Goal: Use online tool/utility: Utilize a website feature to perform a specific function

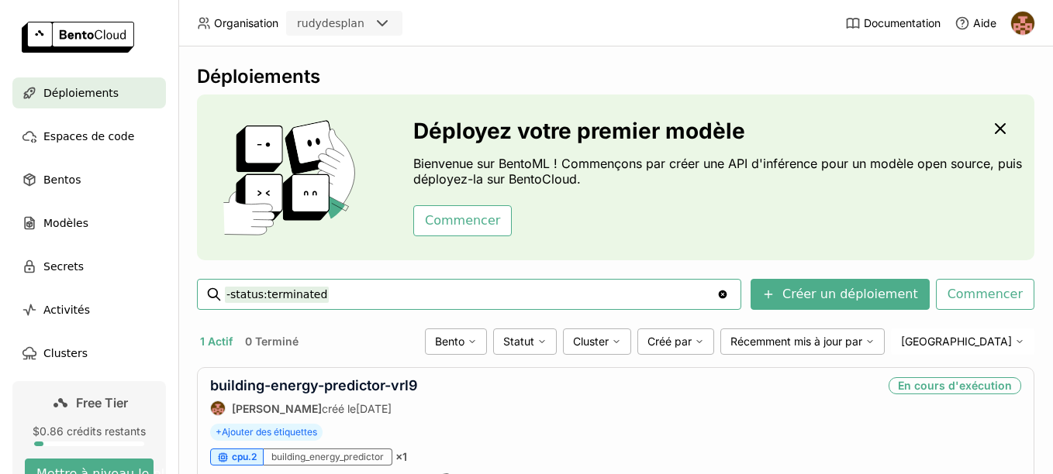
scroll to position [64, 0]
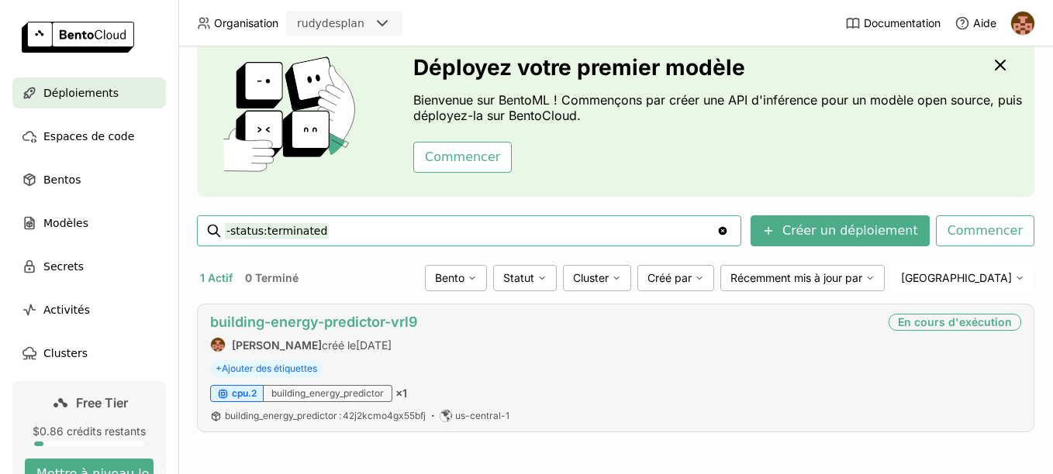
click at [364, 327] on link "building-energy-predictor-vrl9" at bounding box center [314, 322] width 208 height 16
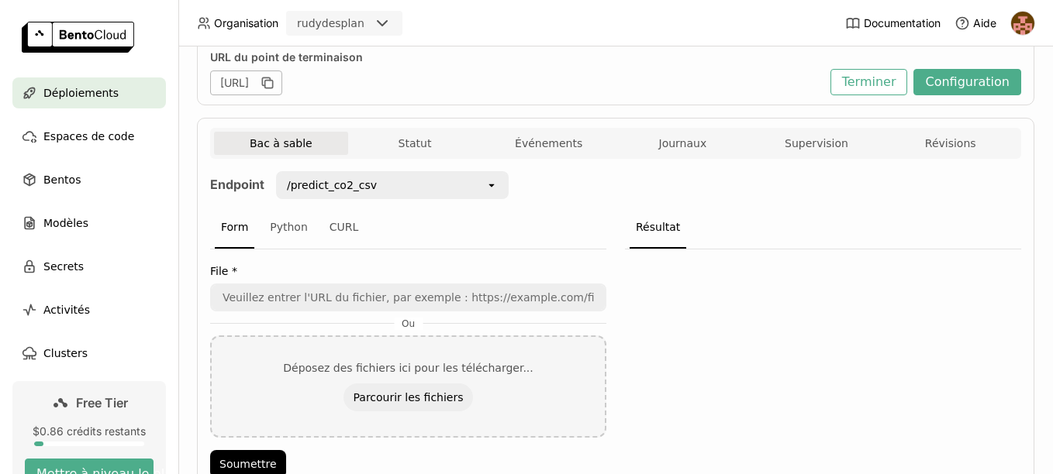
click at [463, 185] on div "/predict_co2_csv" at bounding box center [382, 185] width 208 height 25
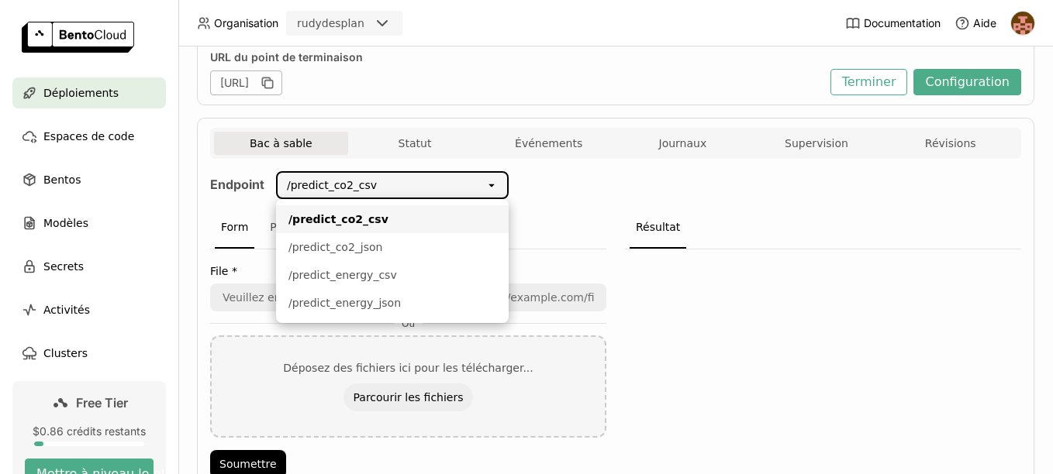
click at [488, 191] on div "open" at bounding box center [496, 185] width 22 height 25
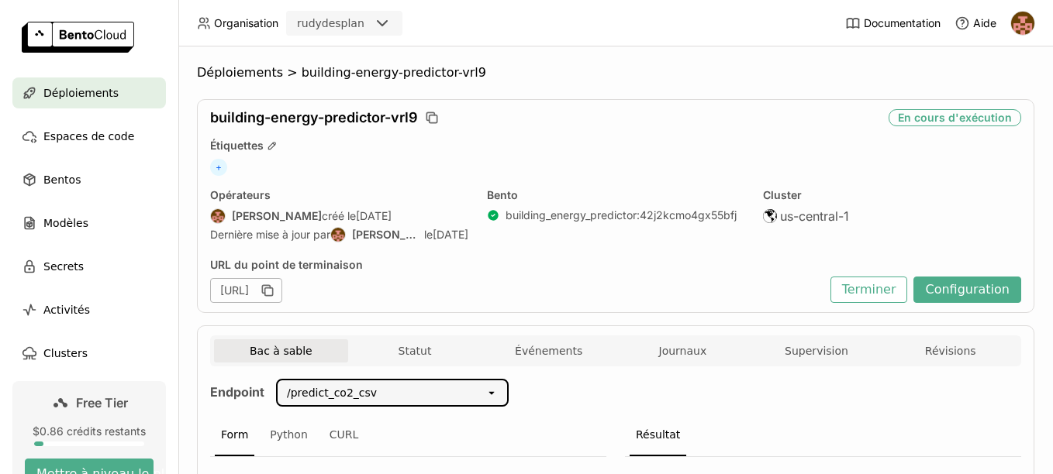
click at [944, 123] on div "En cours d'exécution" at bounding box center [954, 117] width 133 height 17
click at [889, 288] on button "Terminer" at bounding box center [869, 290] width 78 height 26
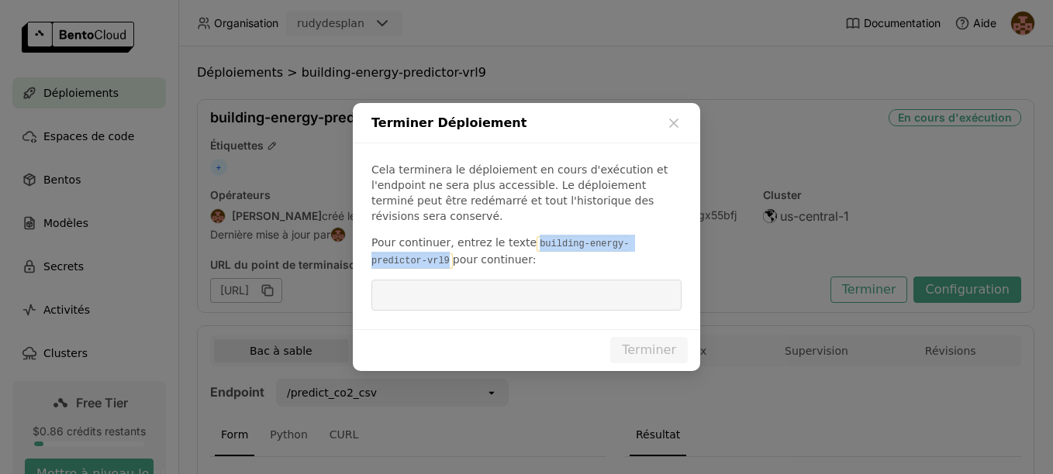
drag, startPoint x: 522, startPoint y: 237, endPoint x: 392, endPoint y: 255, distance: 130.7
click at [392, 255] on code "building-energy-predictor-vrl9" at bounding box center [499, 252] width 257 height 33
copy code "building-energy-predictor-vrl9"
click at [417, 286] on input "dialog" at bounding box center [526, 295] width 291 height 29
paste input "building-energy-predictor-vrl9"
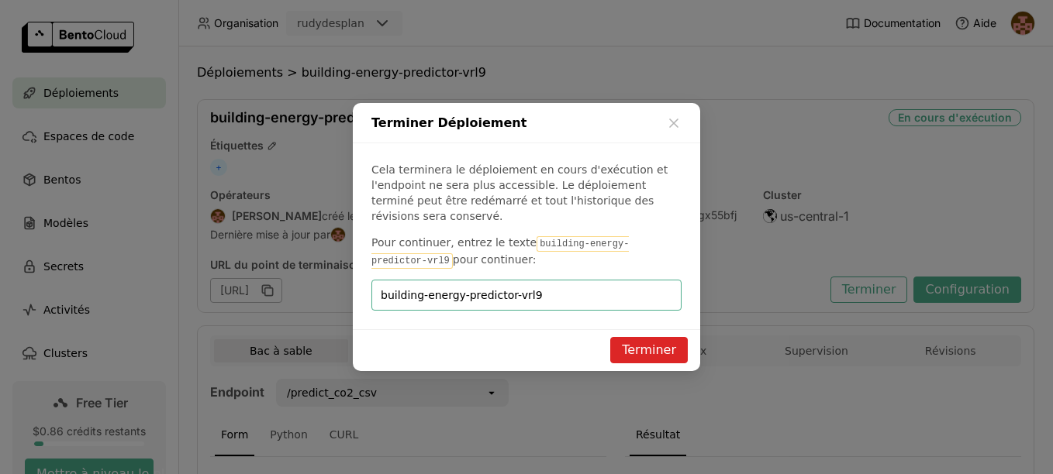
type input "building-energy-predictor-vrl9"
click at [630, 341] on button "Terminer" at bounding box center [649, 350] width 78 height 26
